Goal: Book appointment/travel/reservation

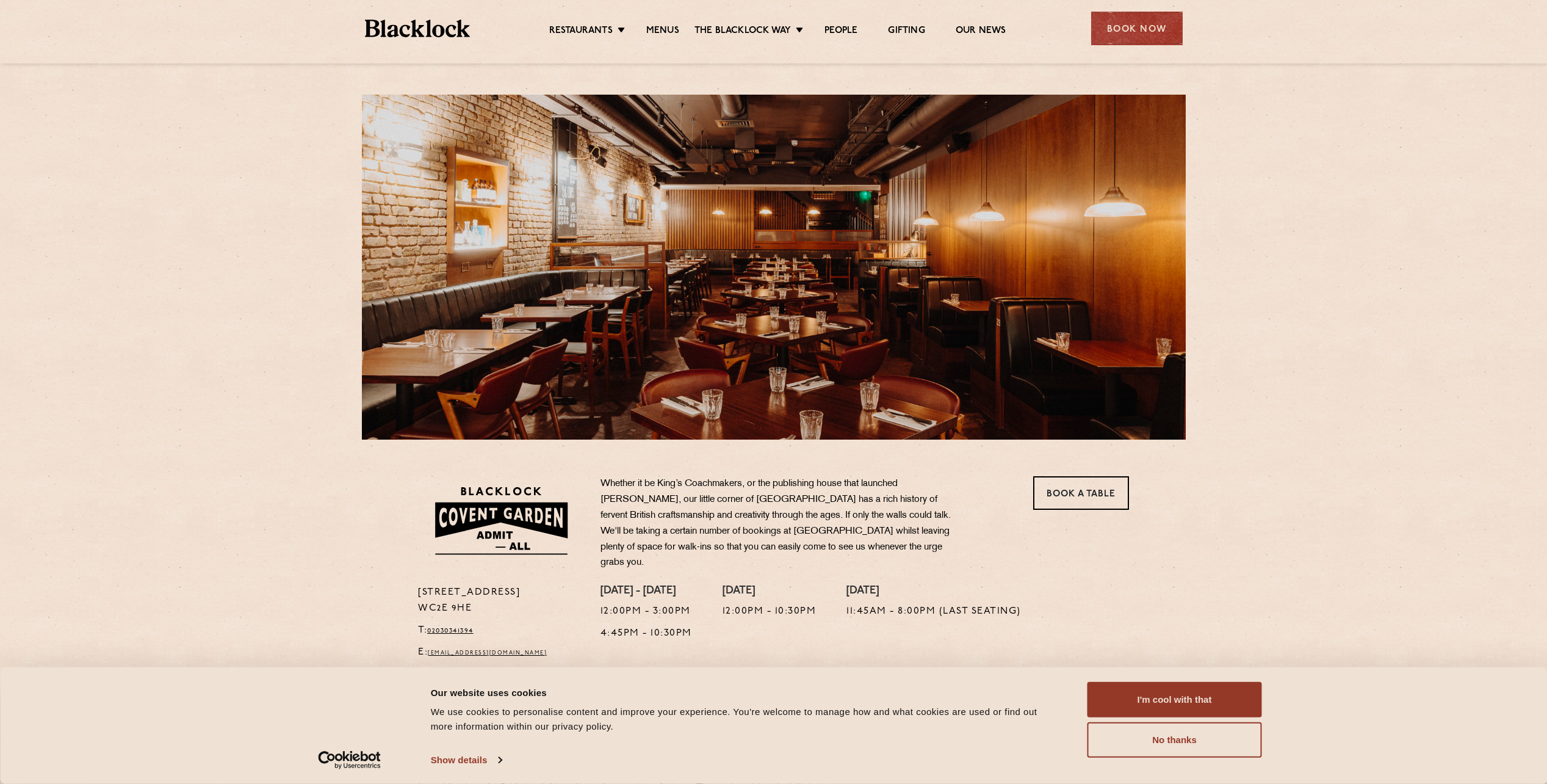
click at [0, 0] on link "Christmas" at bounding box center [0, 0] width 0 height 0
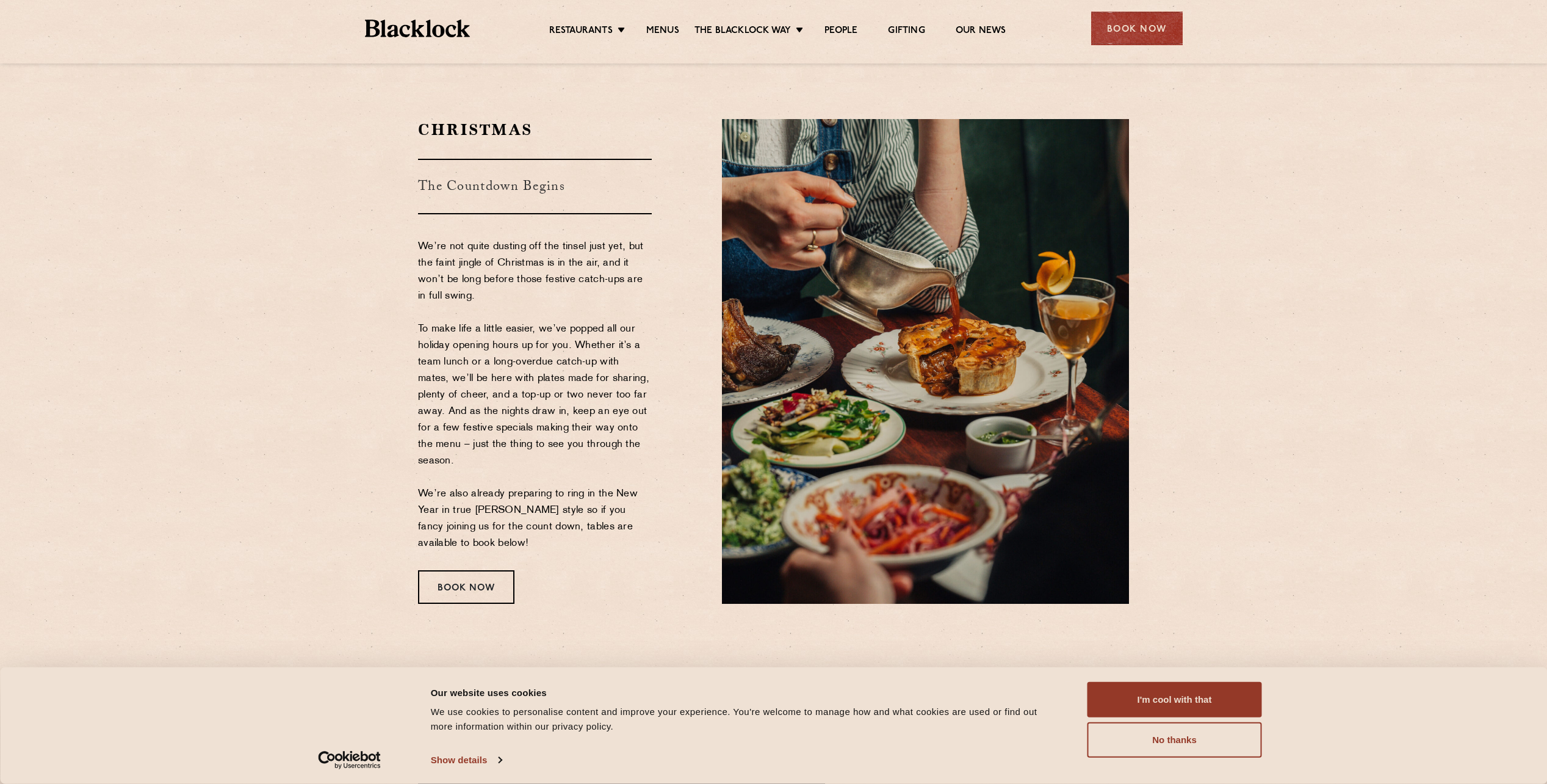
click at [1214, 705] on button "I'm cool with that" at bounding box center [1174, 699] width 175 height 36
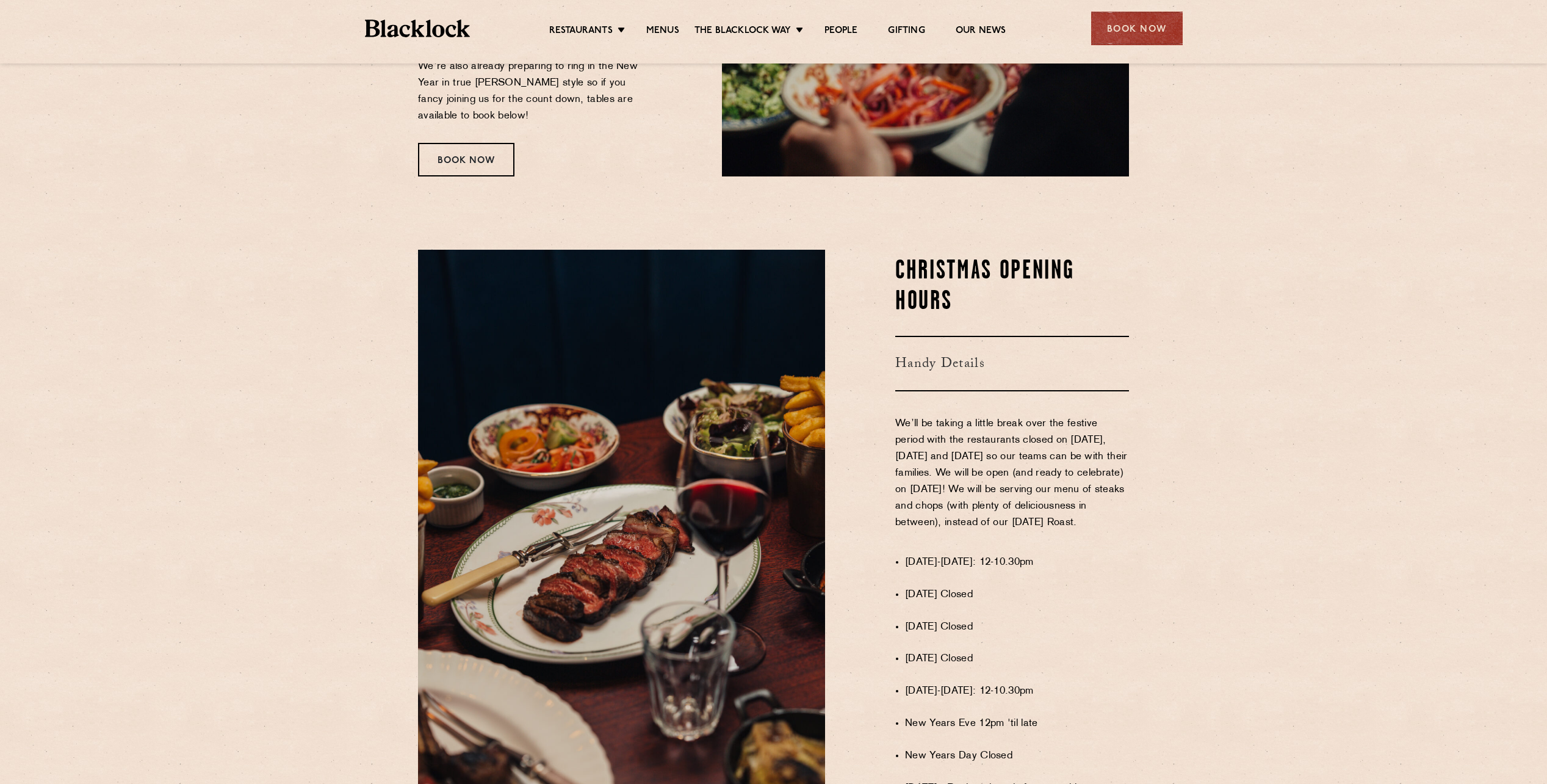
scroll to position [610, 0]
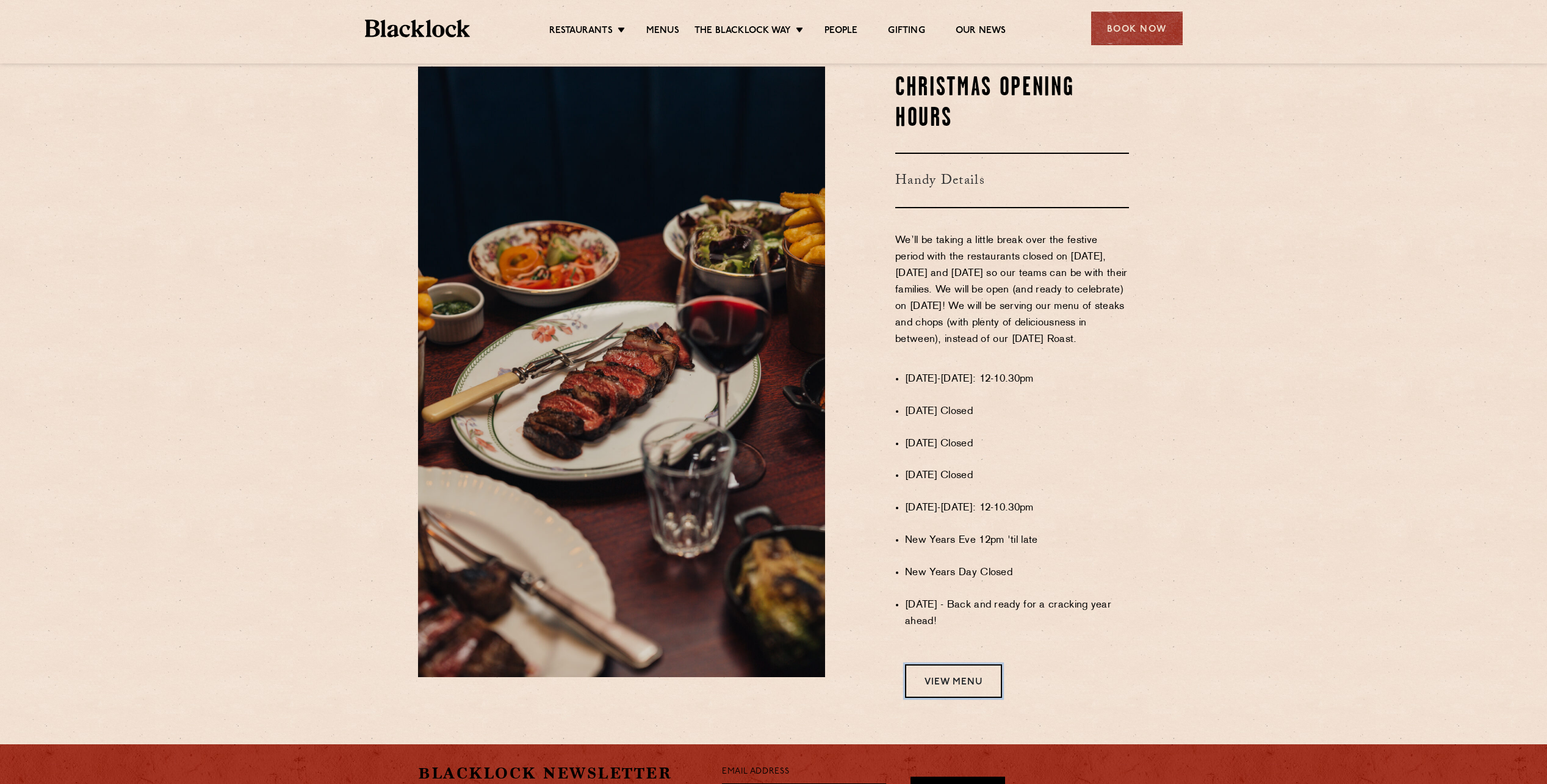
click at [968, 698] on link "View Menu" at bounding box center [954, 681] width 97 height 34
